Goal: Book appointment/travel/reservation

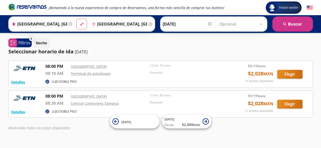
scroll to position [0, 0]
click at [208, 24] on div at bounding box center [210, 24] width 4 height 4
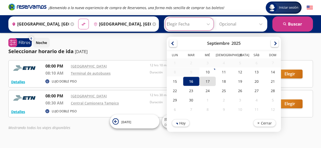
click at [205, 79] on div "17" at bounding box center [207, 81] width 16 height 9
type input "[DATE]"
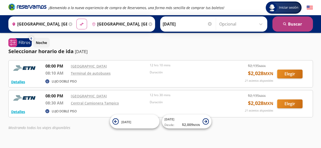
click at [290, 24] on button "search [GEOGRAPHIC_DATA]" at bounding box center [292, 23] width 41 height 15
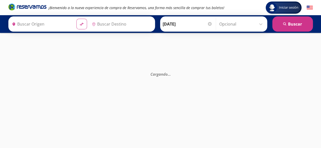
type input "[GEOGRAPHIC_DATA], [GEOGRAPHIC_DATA]"
